Goal: Find specific page/section: Find specific page/section

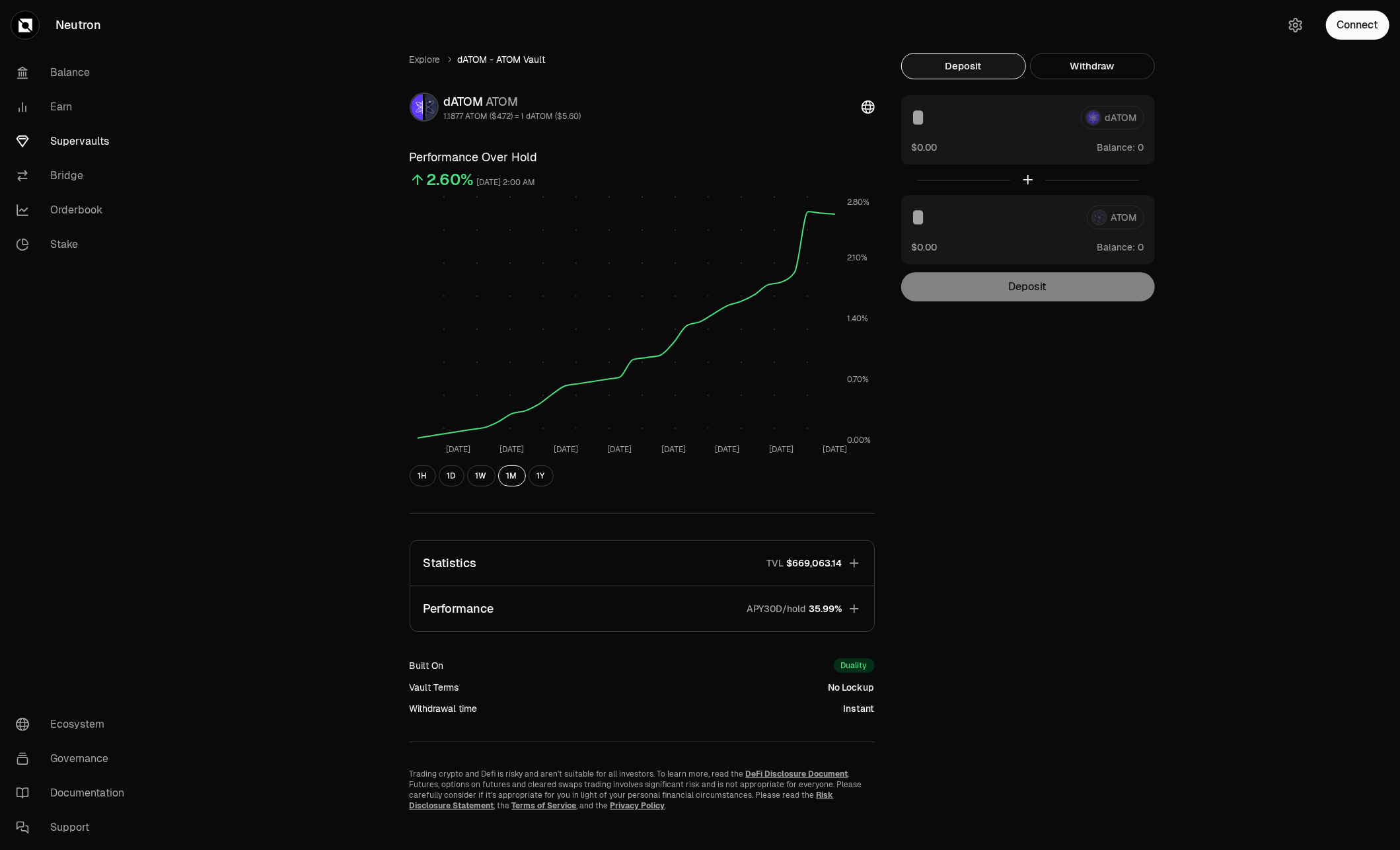
click at [66, 137] on link "Supervaults" at bounding box center [73, 141] width 137 height 34
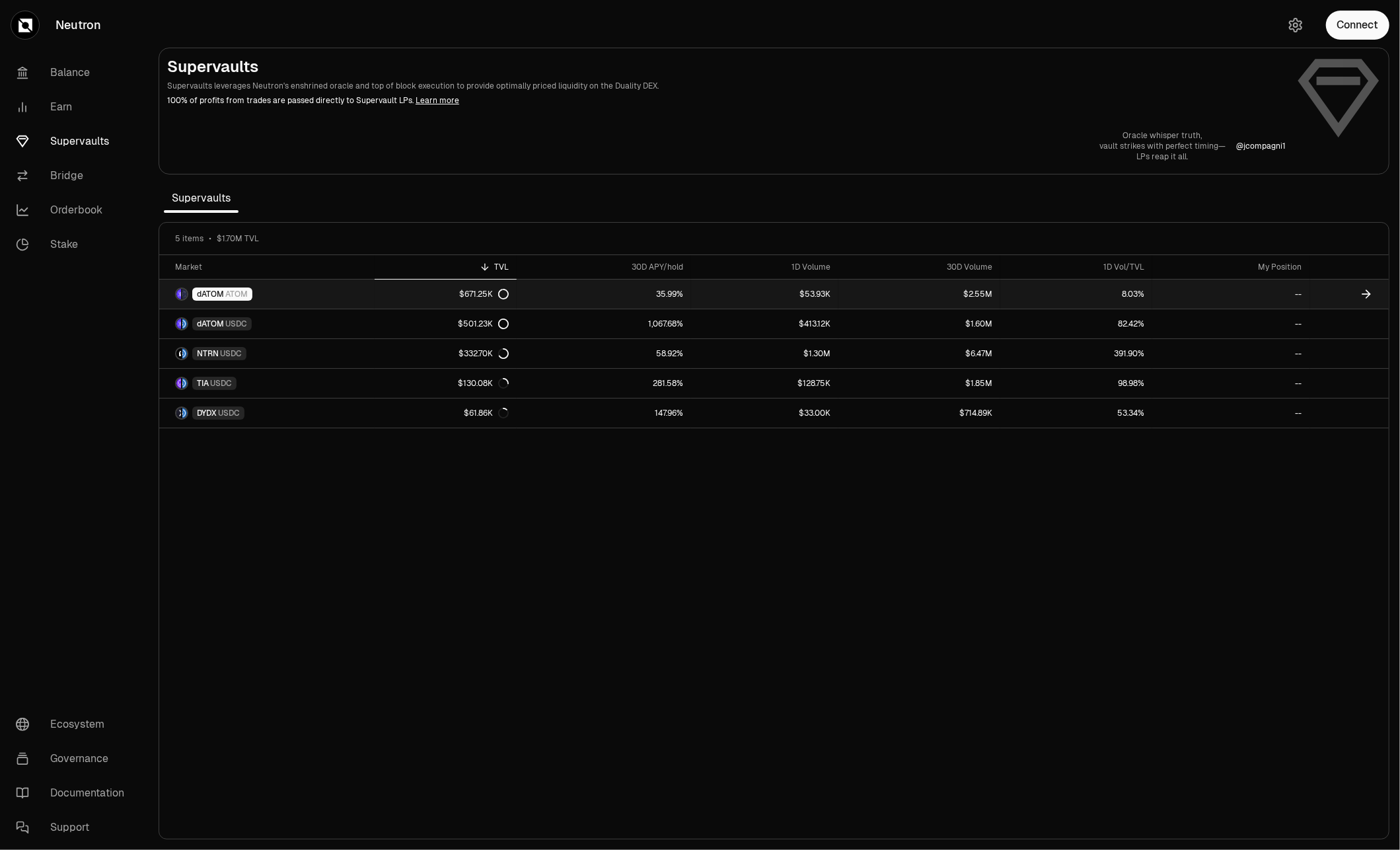
click at [506, 290] on icon at bounding box center [504, 294] width 10 height 10
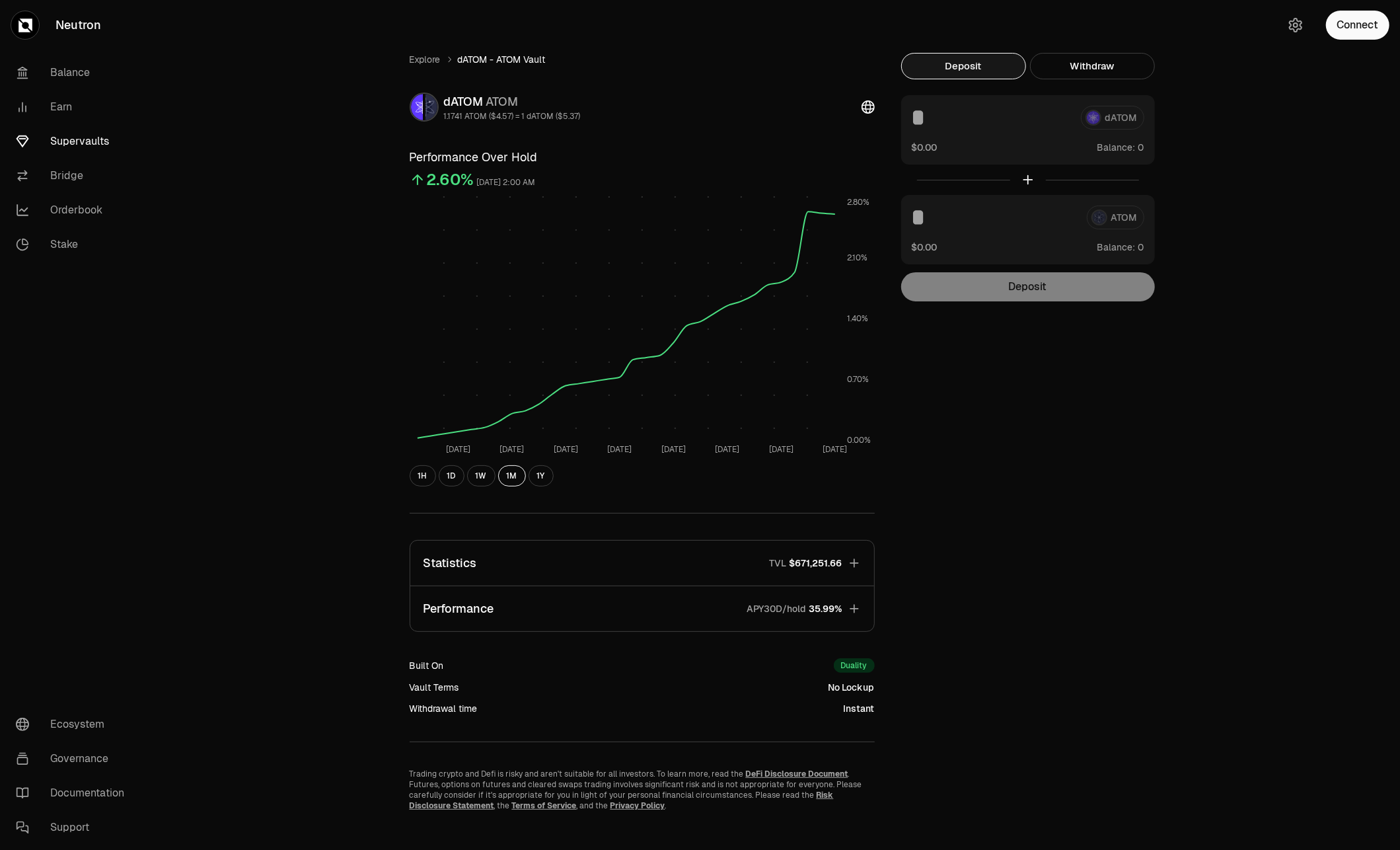
click at [857, 564] on icon "button" at bounding box center [853, 562] width 13 height 13
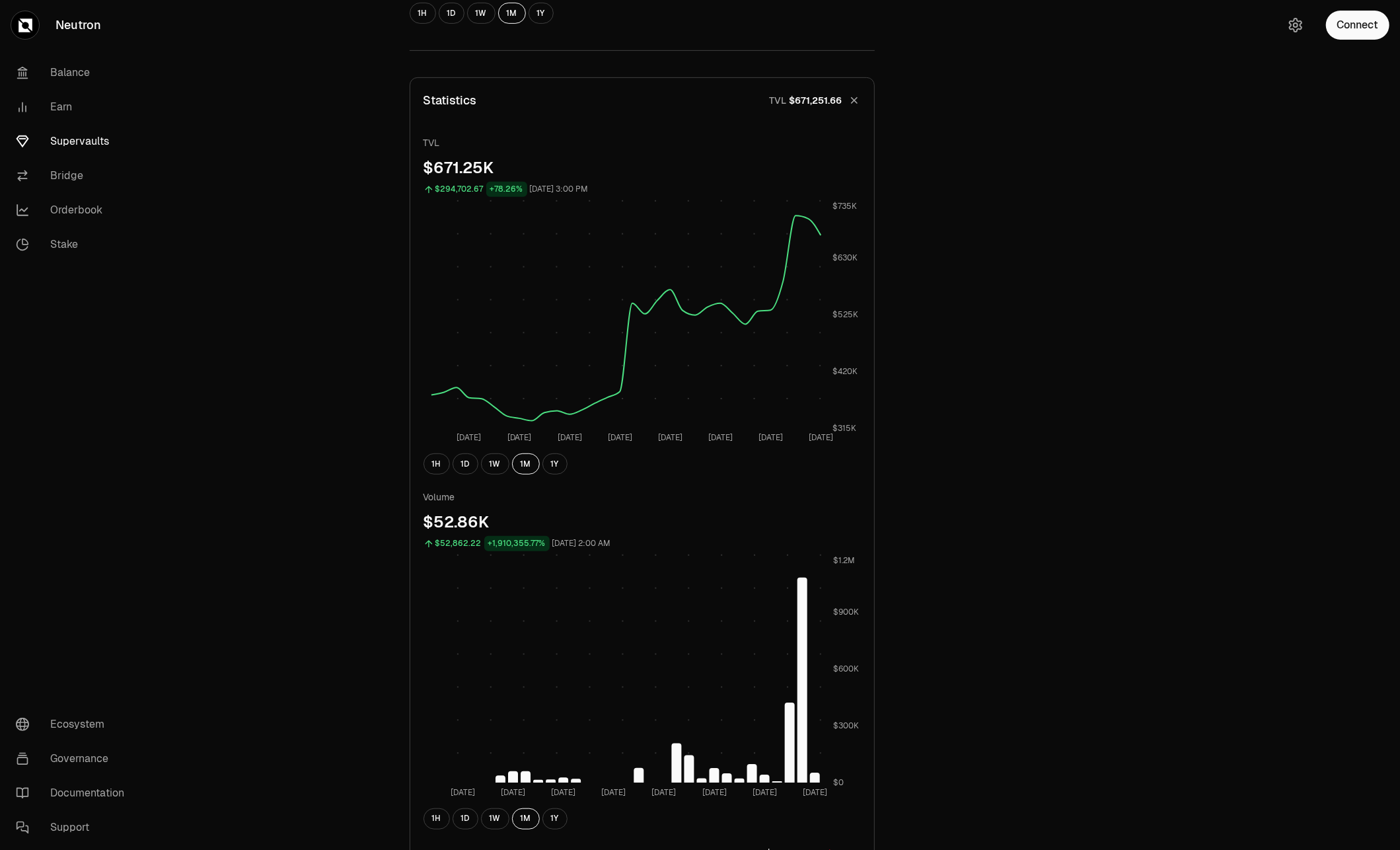
scroll to position [904, 0]
